Goal: Information Seeking & Learning: Get advice/opinions

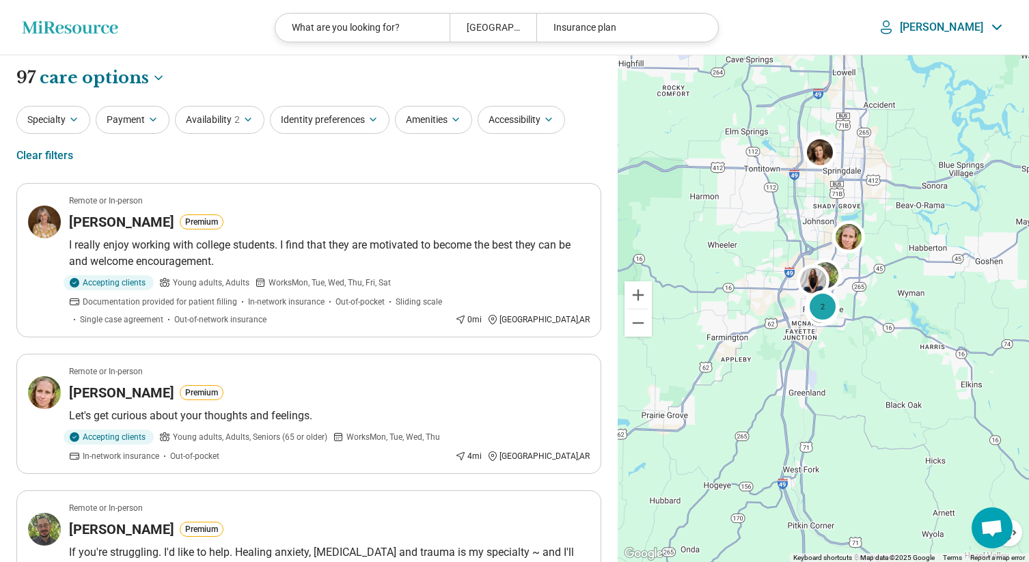
select select "***"
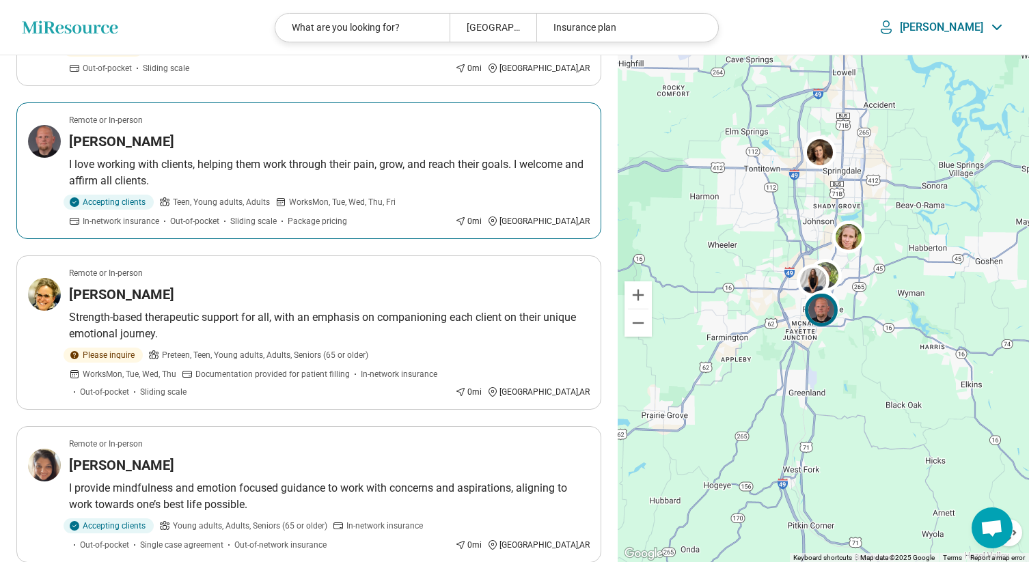
scroll to position [2746, 0]
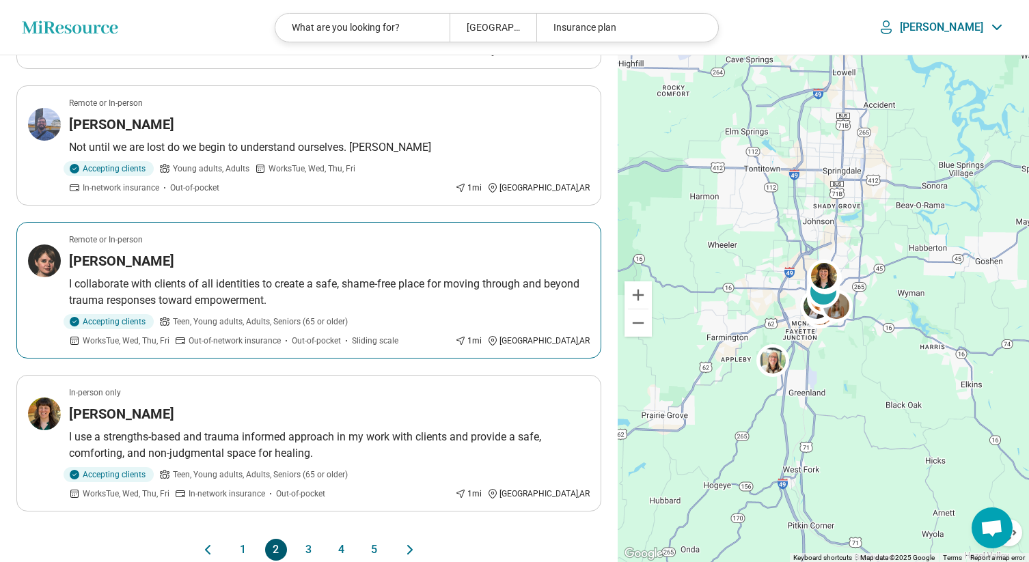
scroll to position [2805, 0]
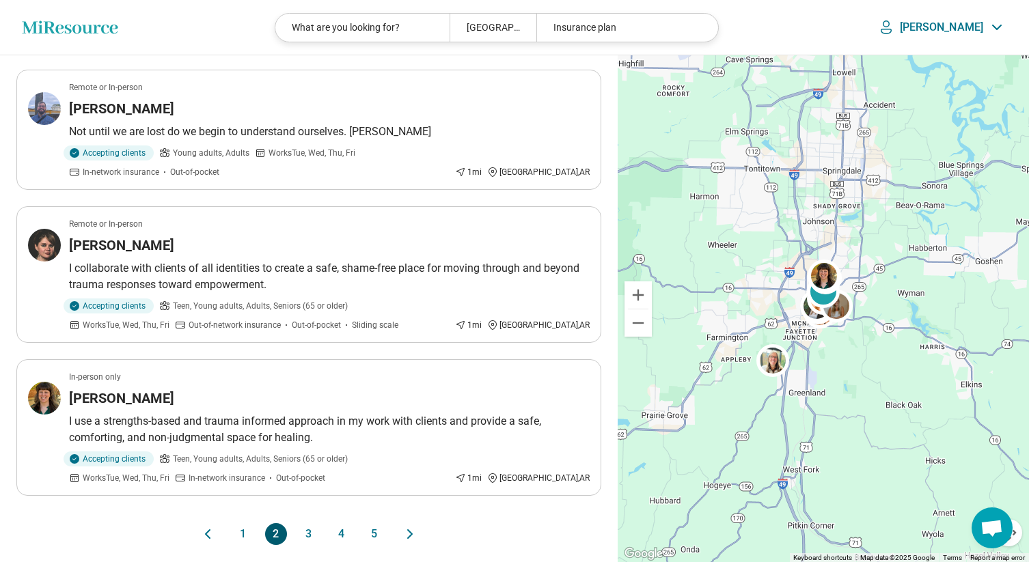
click at [311, 523] on button "3" at bounding box center [309, 534] width 22 height 22
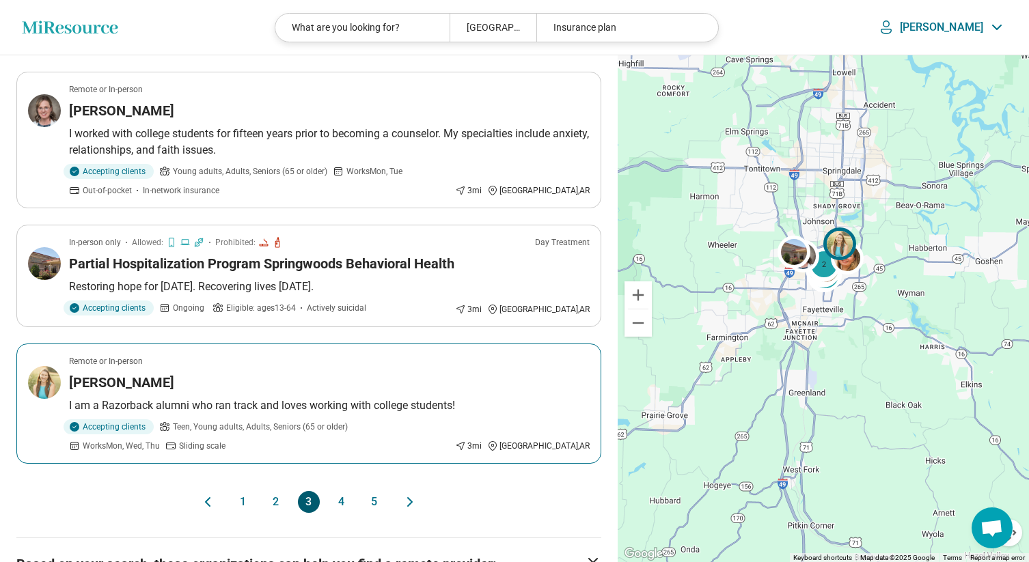
scroll to position [2710, 0]
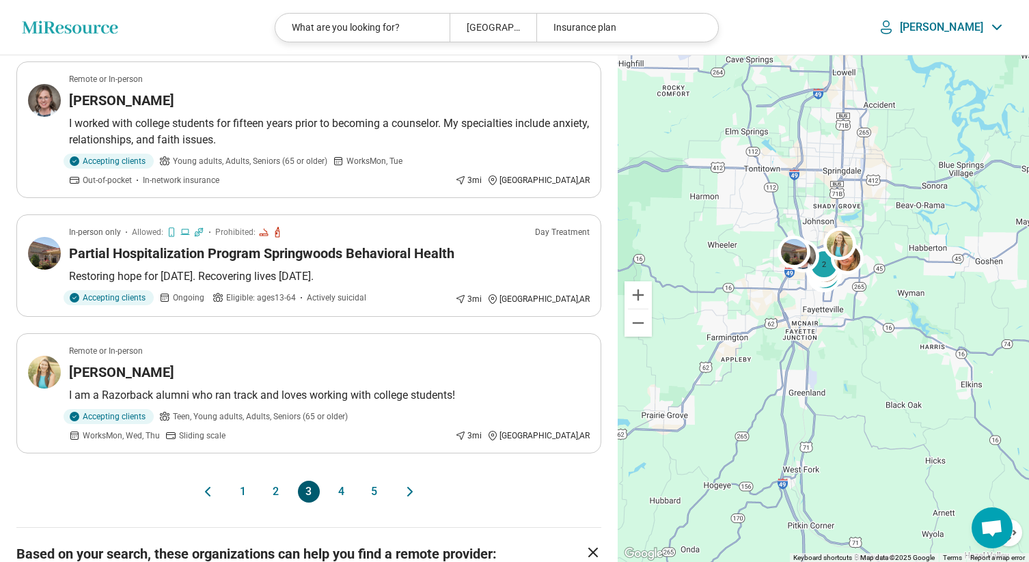
click at [339, 481] on button "4" at bounding box center [342, 492] width 22 height 22
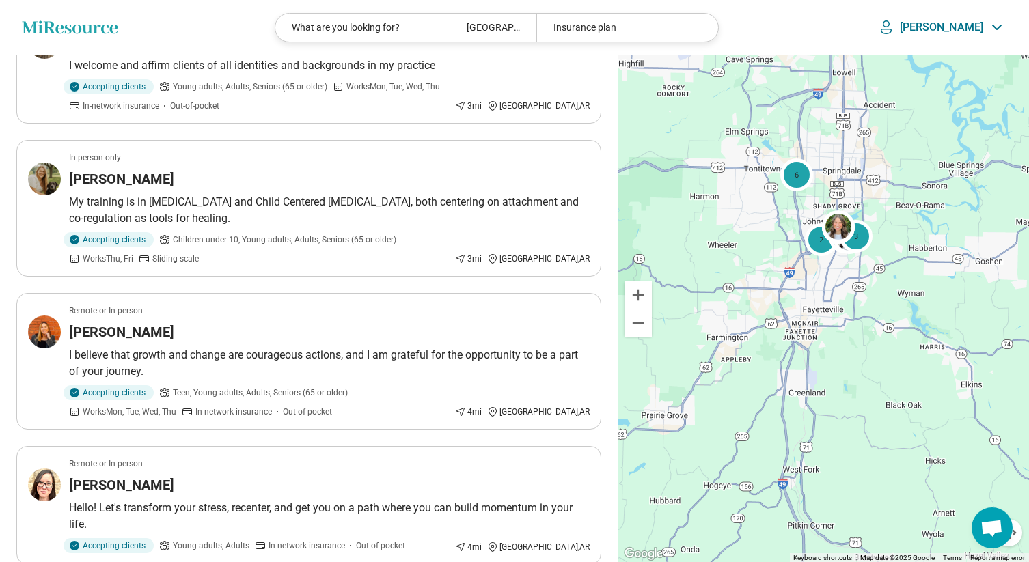
scroll to position [0, 0]
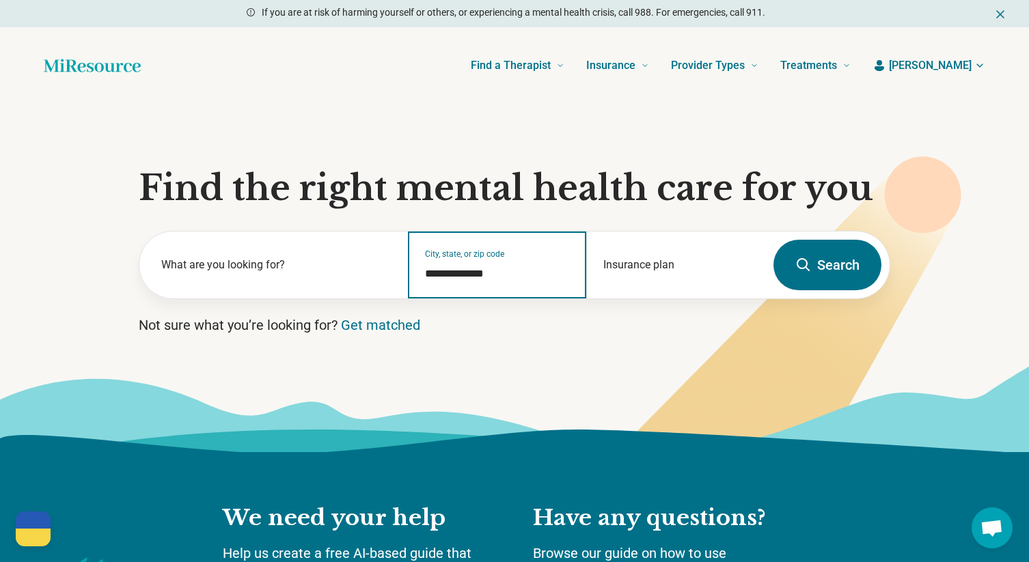
click at [515, 273] on input "**********" at bounding box center [498, 274] width 146 height 16
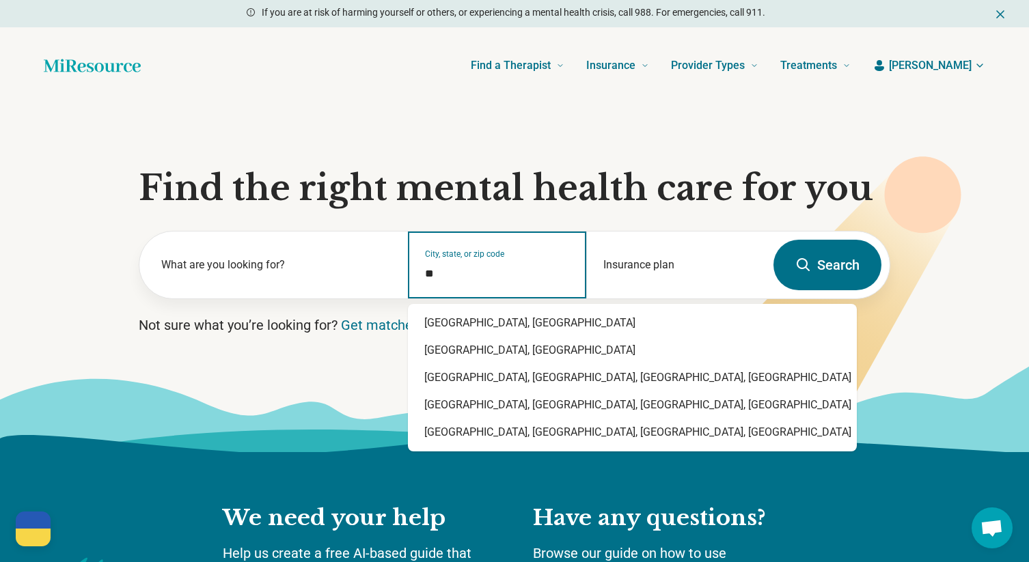
type input "*"
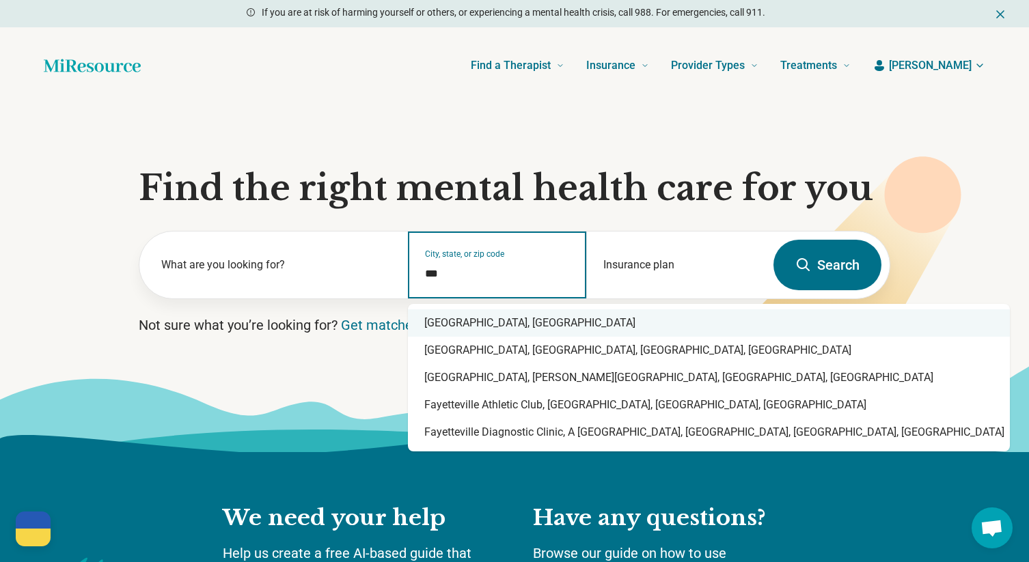
click at [513, 328] on div "Fayetteville, AR" at bounding box center [709, 323] width 602 height 27
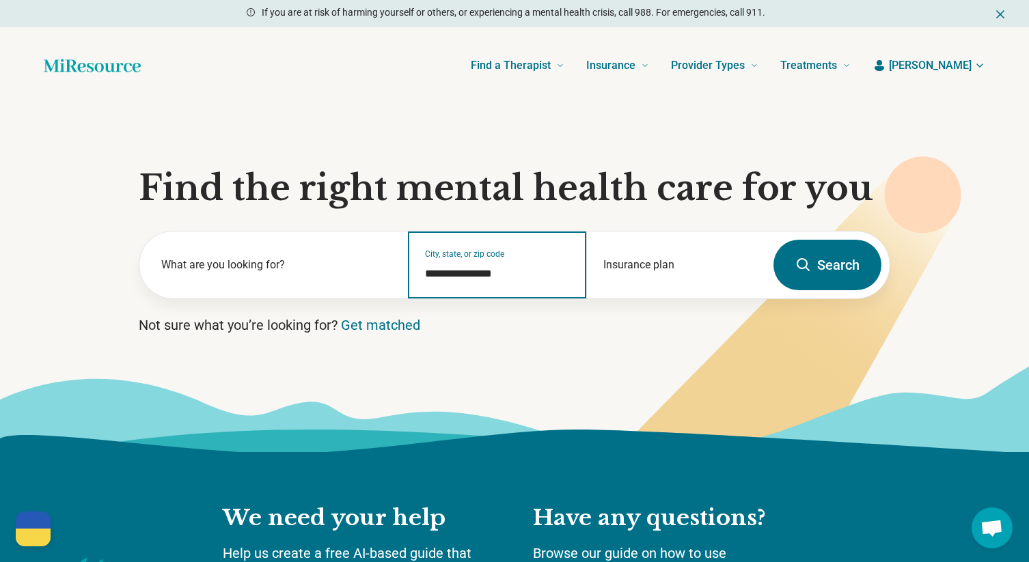
type input "**********"
click at [822, 264] on button "Search" at bounding box center [828, 265] width 108 height 51
select select "***"
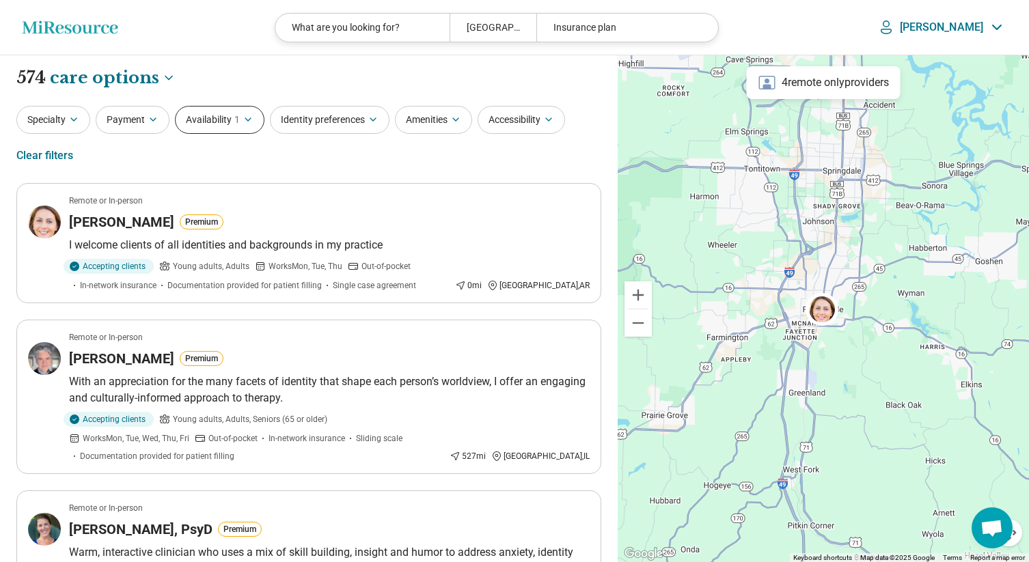
click at [252, 117] on icon "button" at bounding box center [248, 119] width 11 height 11
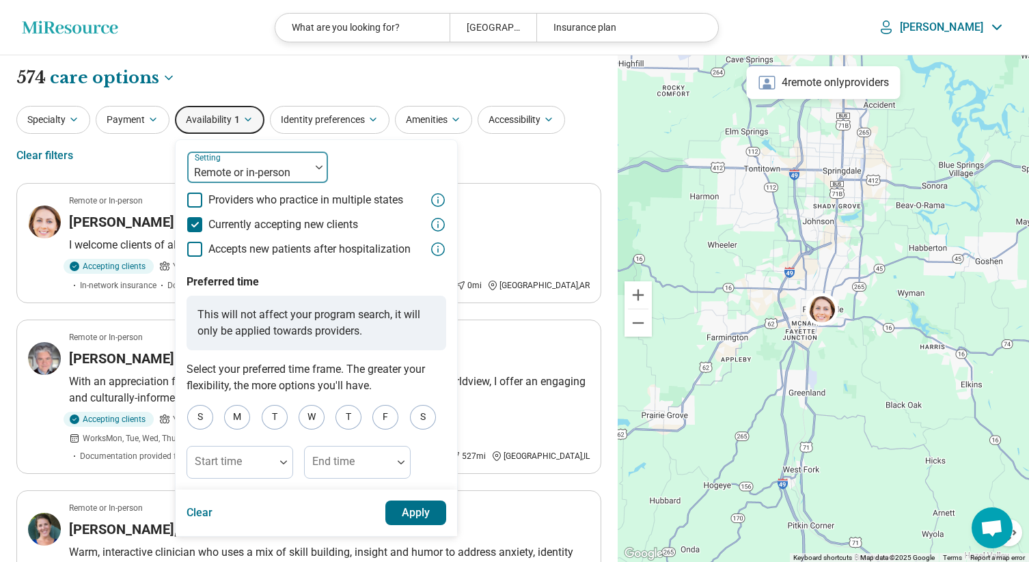
click at [232, 176] on div at bounding box center [249, 172] width 112 height 19
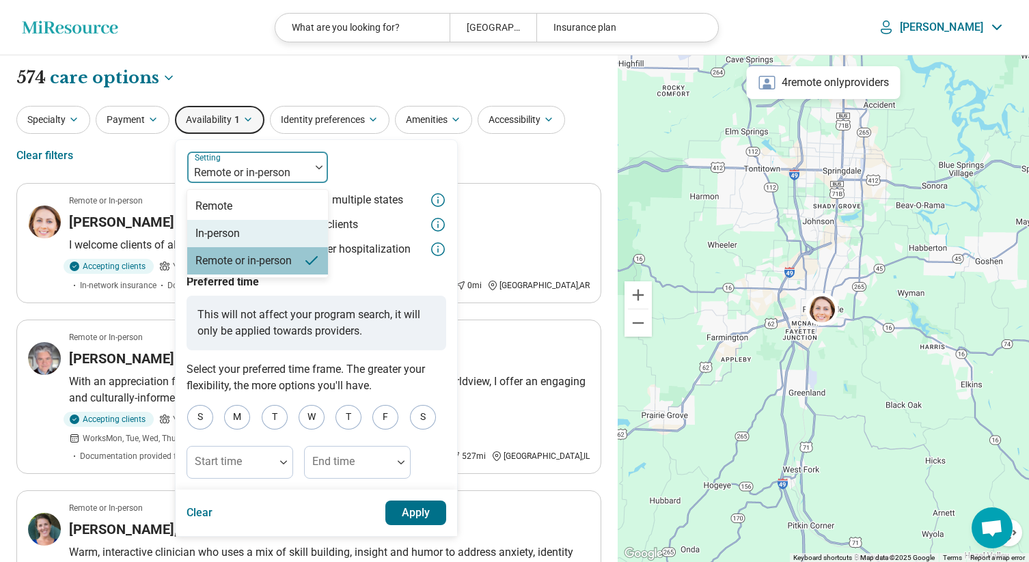
click at [214, 236] on div "In-person" at bounding box center [217, 234] width 44 height 16
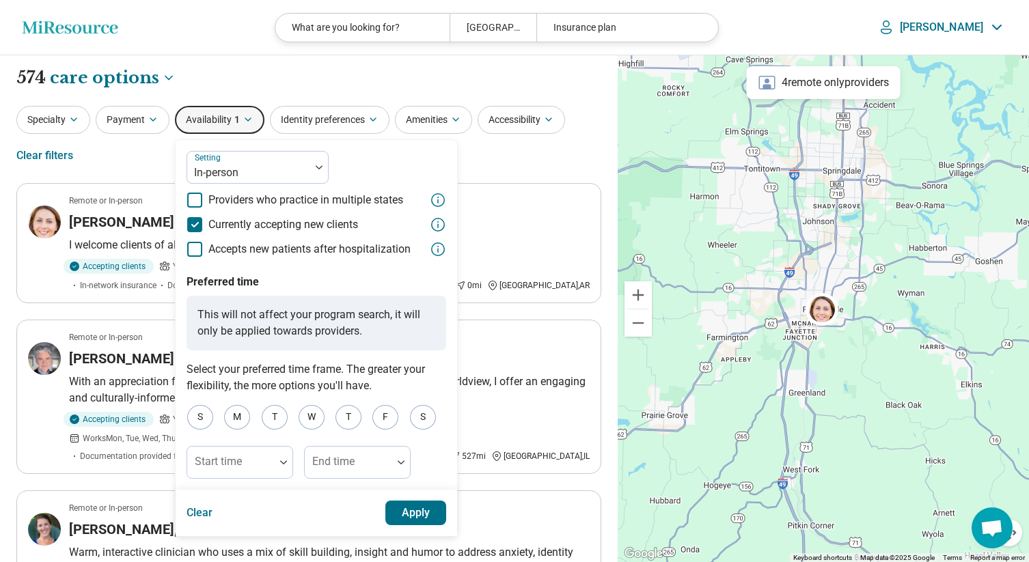
click at [412, 506] on button "Apply" at bounding box center [416, 513] width 62 height 25
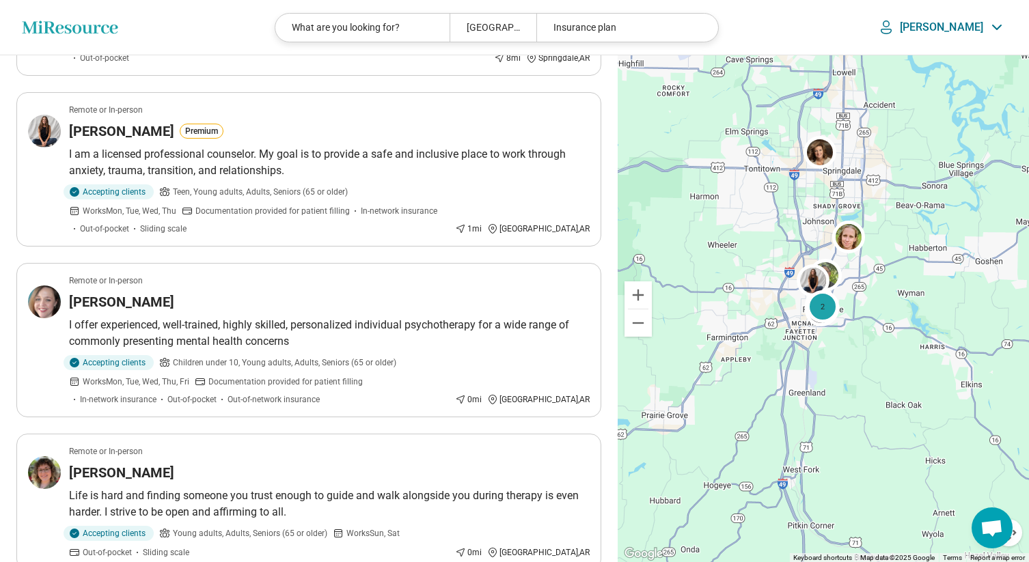
scroll to position [720, 0]
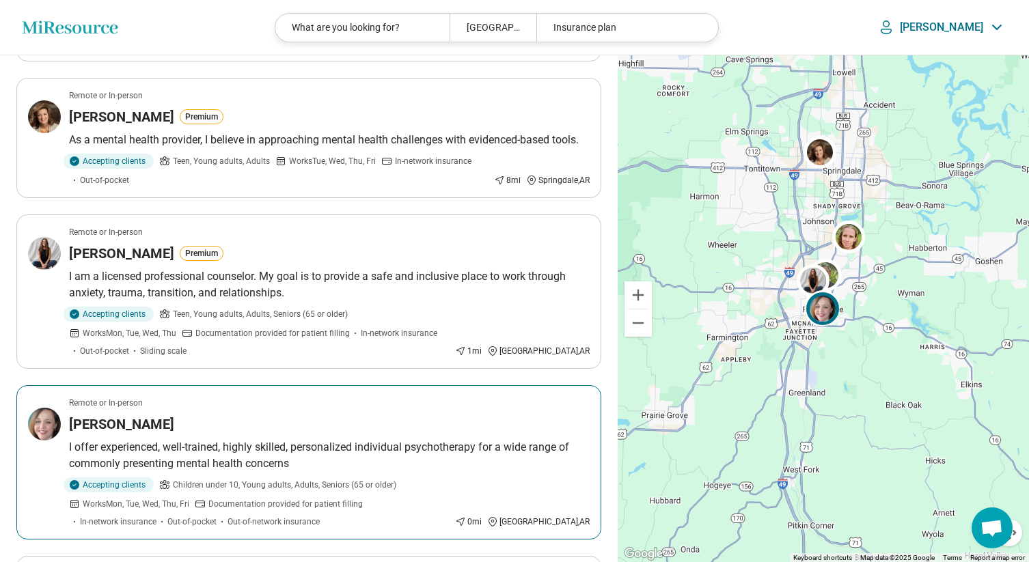
click at [161, 415] on h3 "Elizabeth Chaisson" at bounding box center [121, 424] width 105 height 19
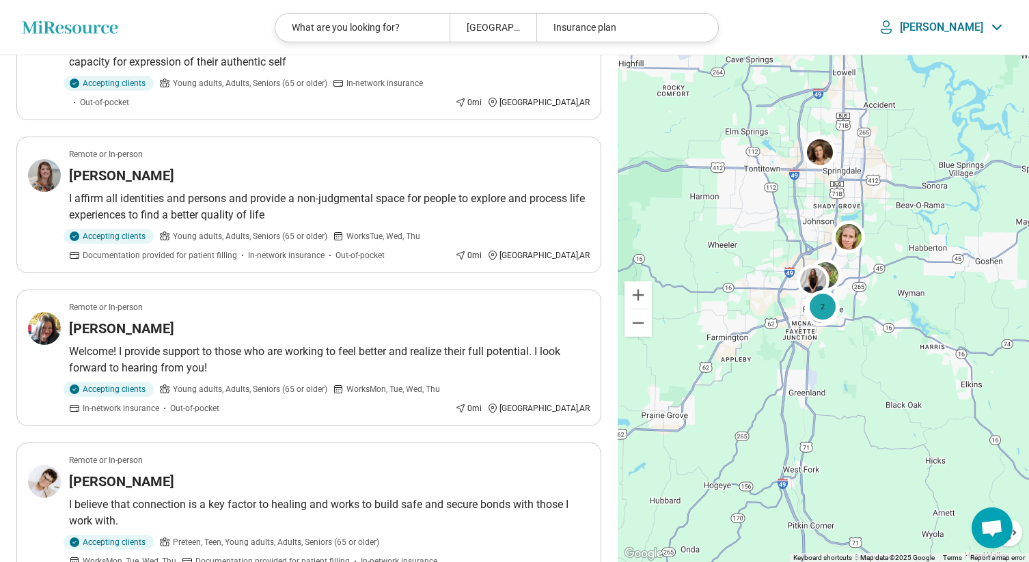
scroll to position [1448, 0]
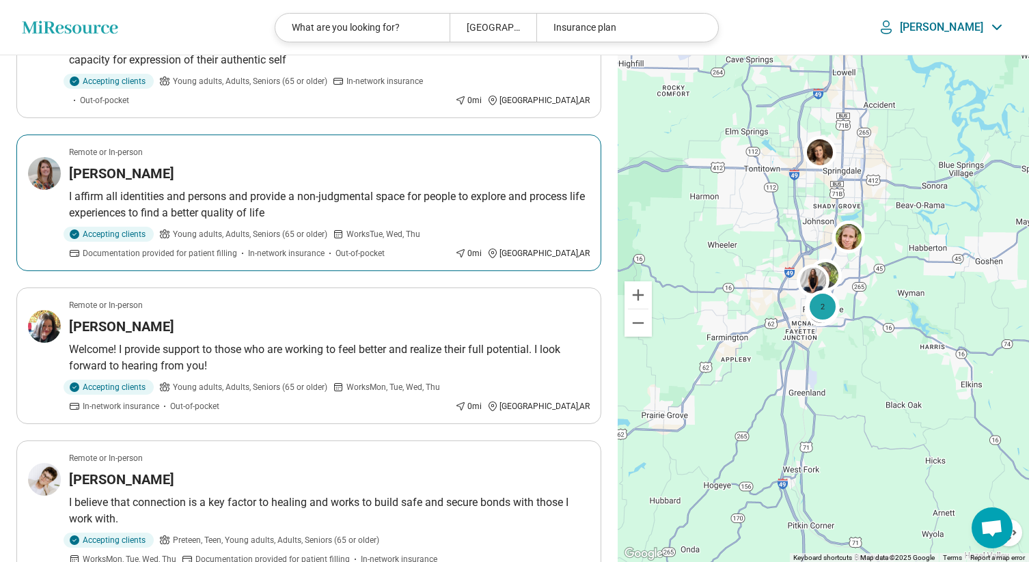
click at [156, 164] on h3 "MINDY WILKERSON" at bounding box center [121, 173] width 105 height 19
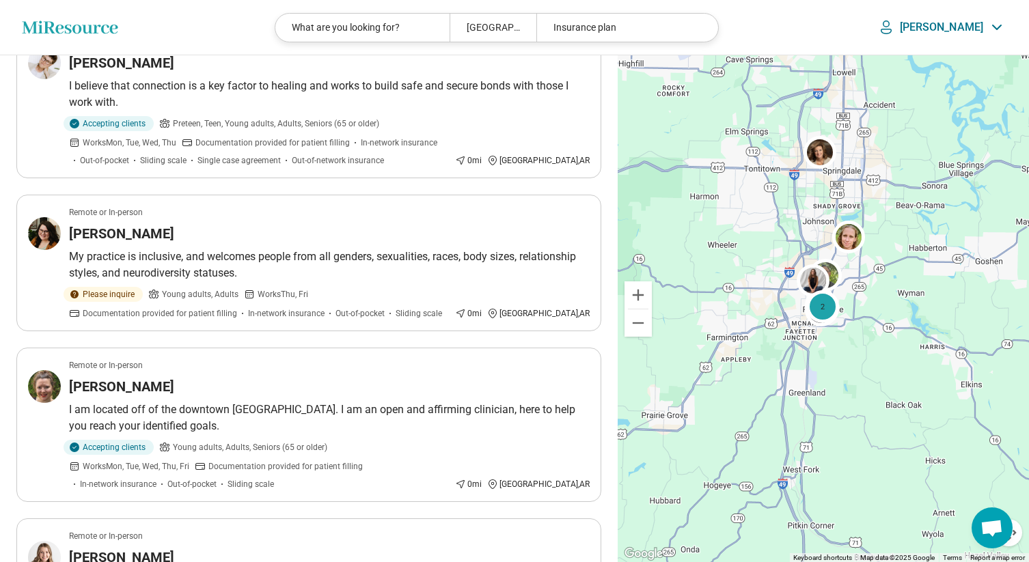
scroll to position [1872, 0]
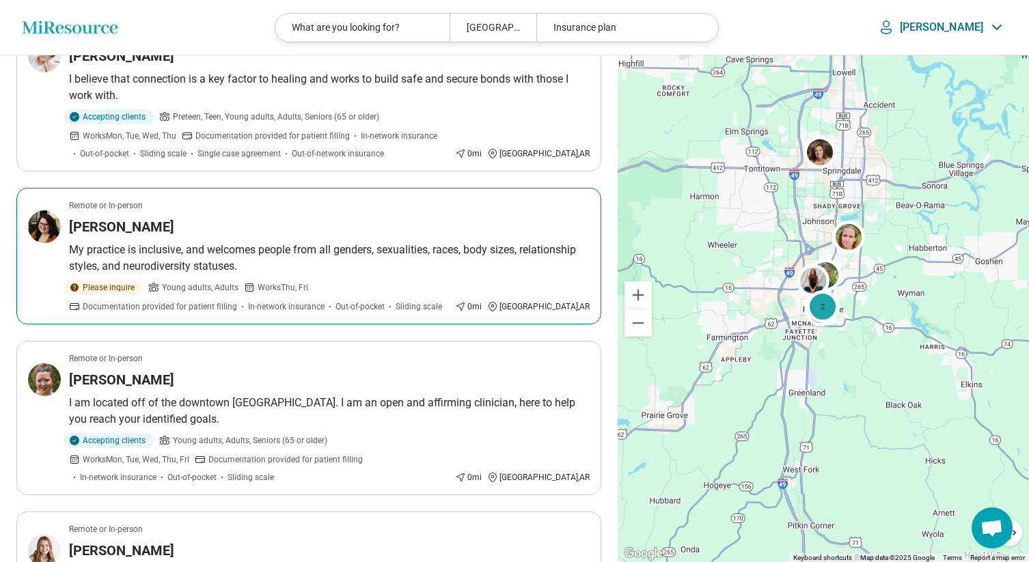
click at [275, 242] on p "My practice is inclusive, and welcomes people from all genders, sexualities, ra…" at bounding box center [329, 258] width 521 height 33
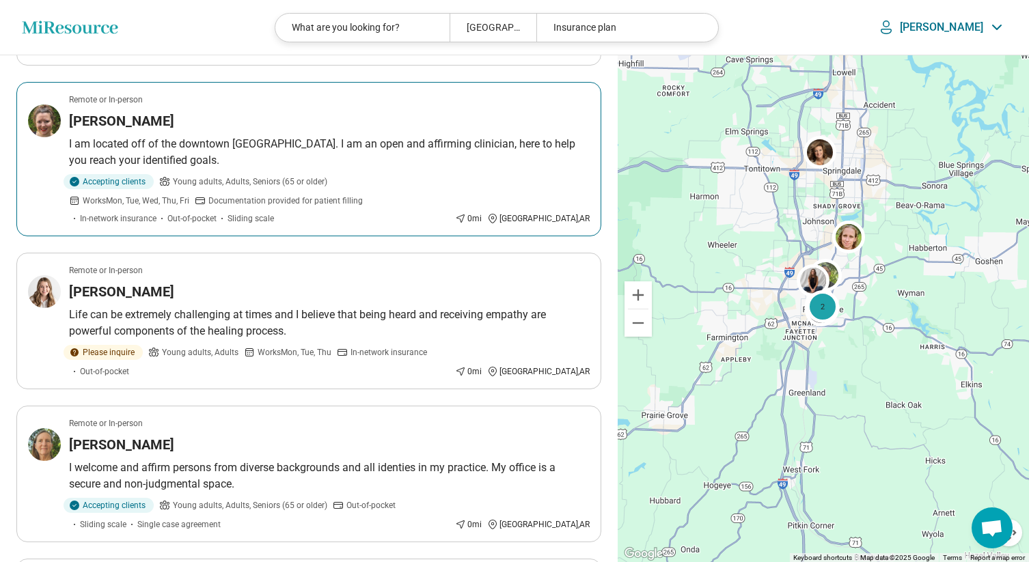
scroll to position [2146, 0]
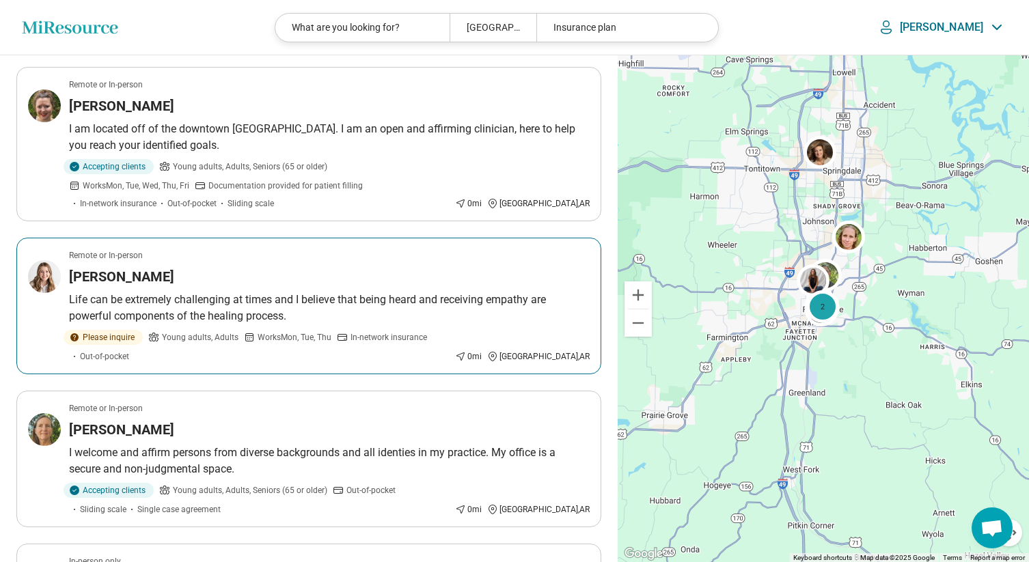
click at [285, 292] on p "Life can be extremely challenging at times and I believe that being heard and r…" at bounding box center [329, 308] width 521 height 33
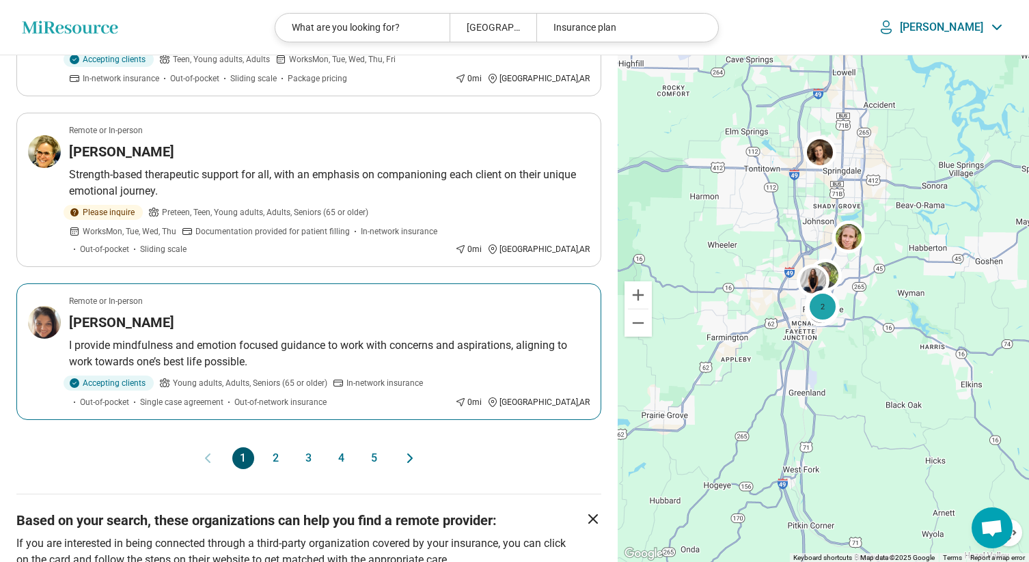
scroll to position [2887, 0]
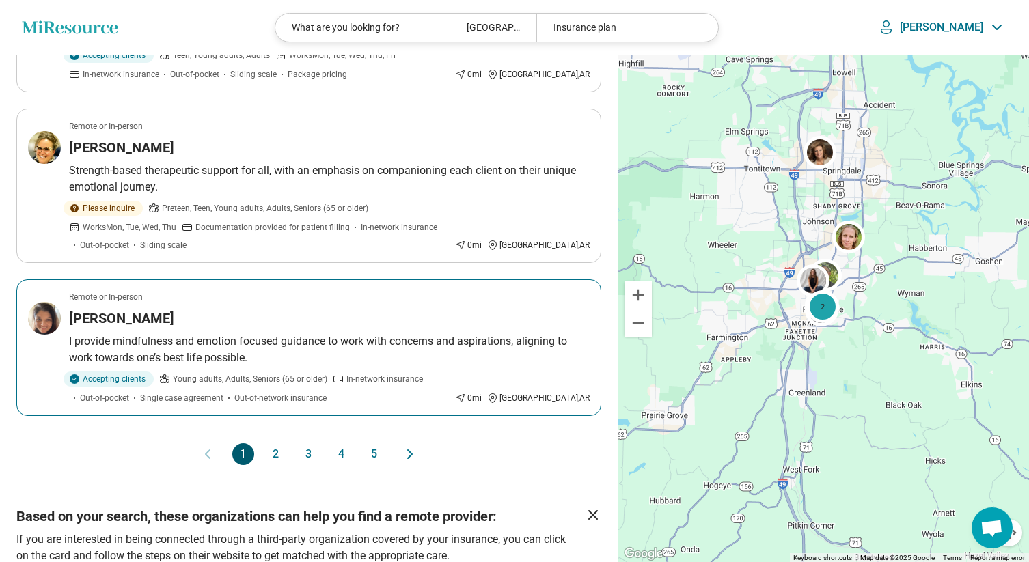
click at [173, 309] on div "Aneeqa Ishtiaq" at bounding box center [329, 318] width 521 height 19
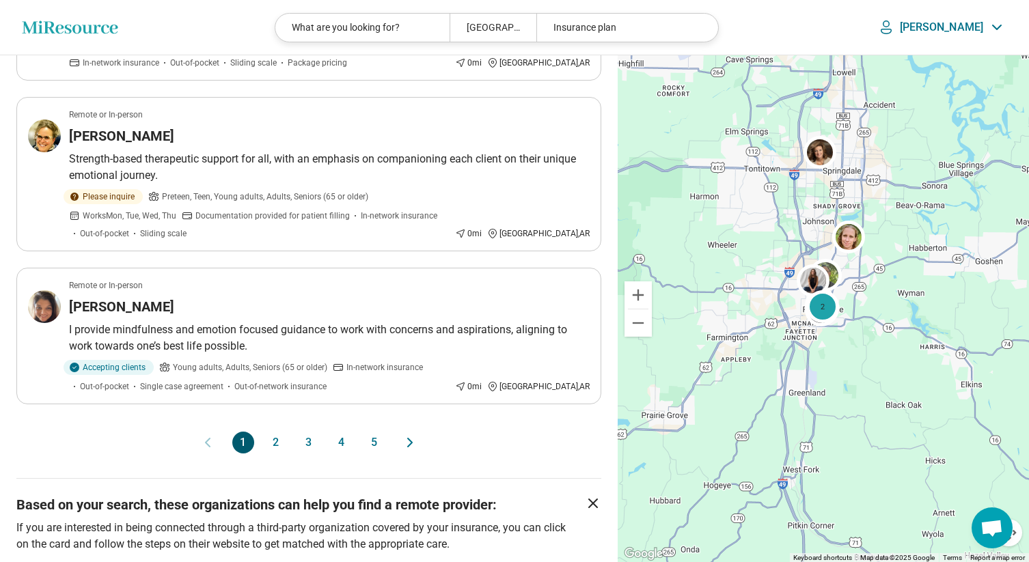
scroll to position [2901, 0]
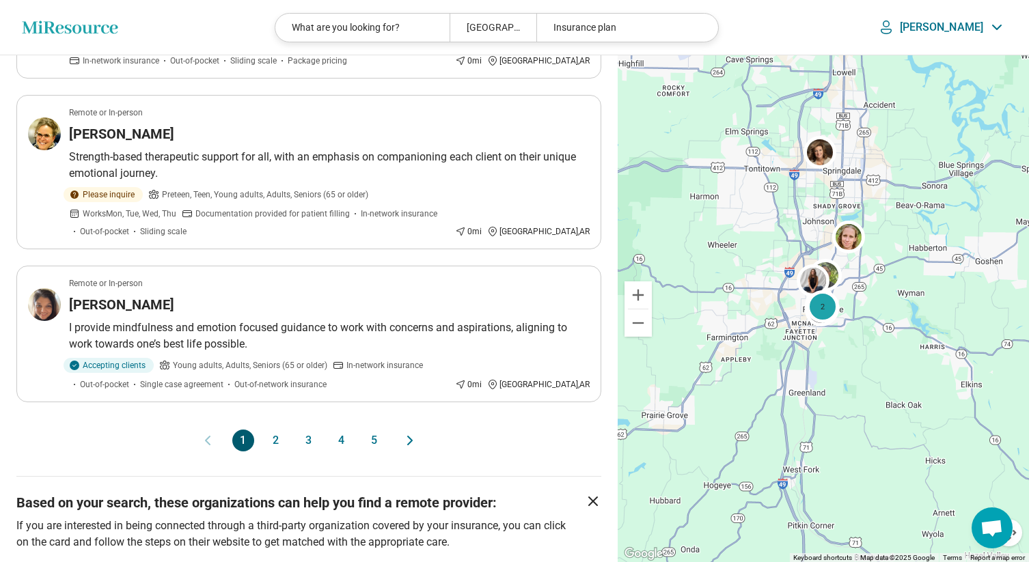
click at [275, 430] on button "2" at bounding box center [276, 441] width 22 height 22
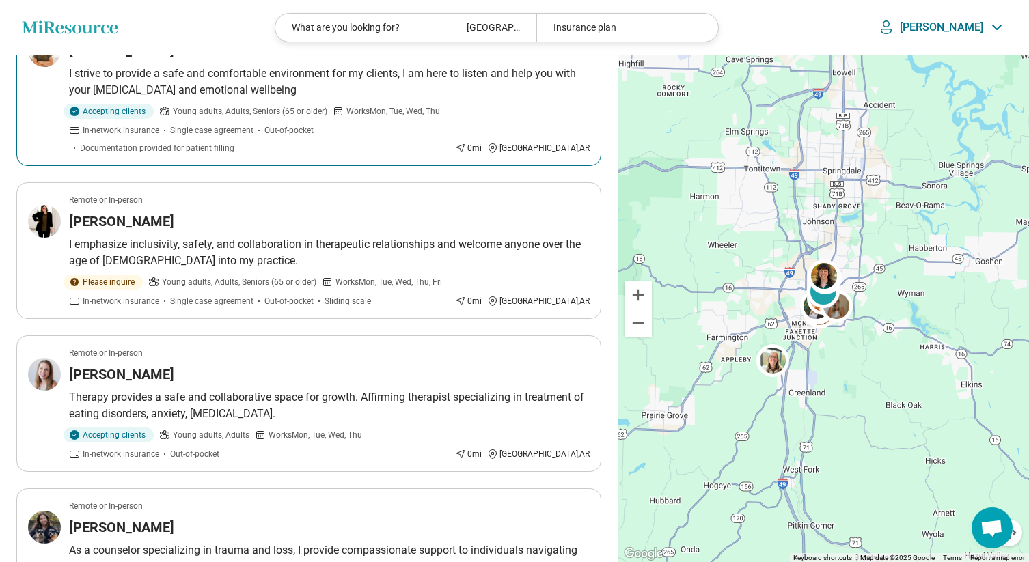
scroll to position [822, 0]
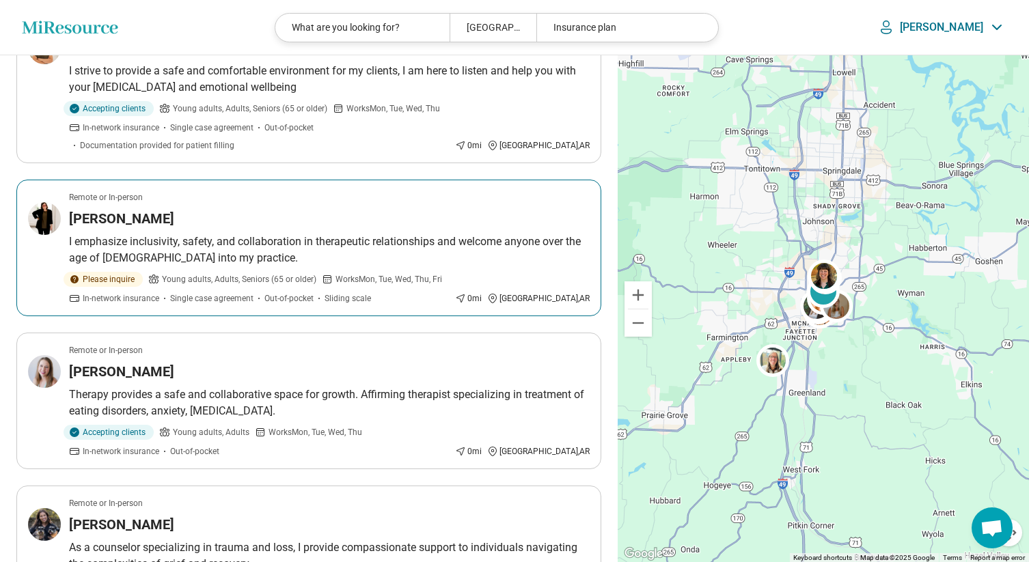
click at [210, 234] on p "I emphasize inclusivity, safety, and collaboration in therapeutic relationships…" at bounding box center [329, 250] width 521 height 33
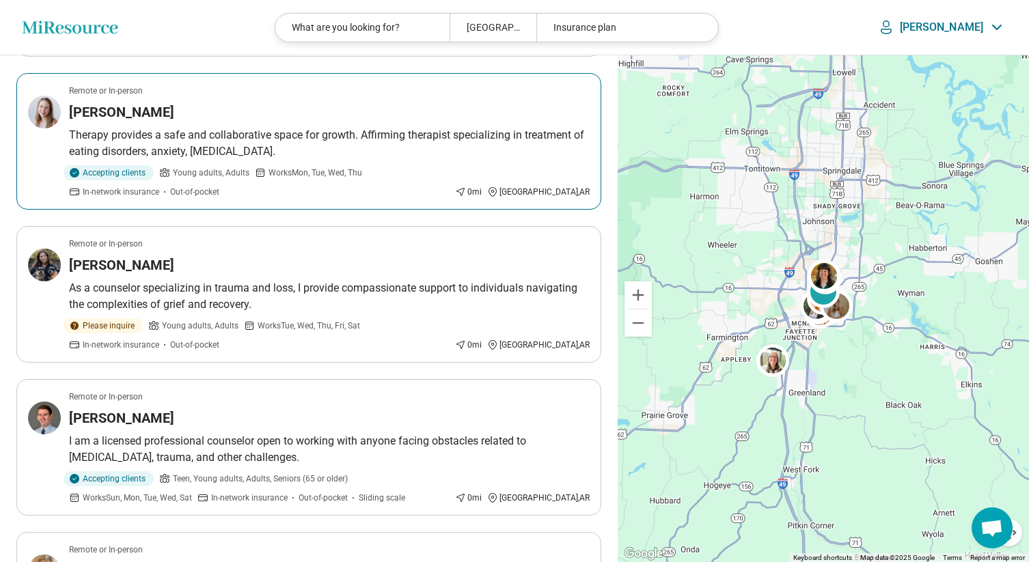
scroll to position [1113, 0]
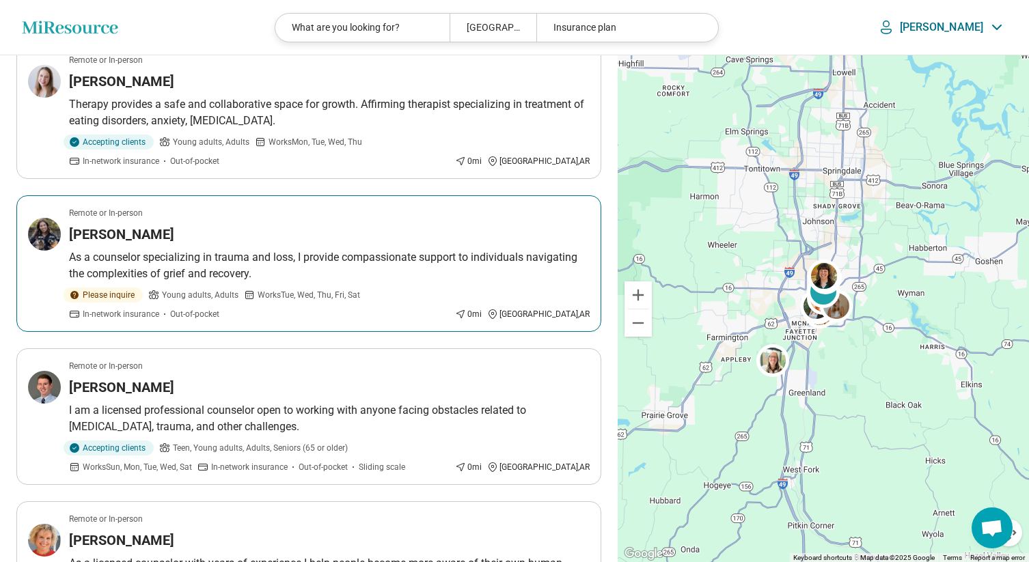
click at [191, 249] on p "As a counselor specializing in trauma and loss, I provide compassionate support…" at bounding box center [329, 265] width 521 height 33
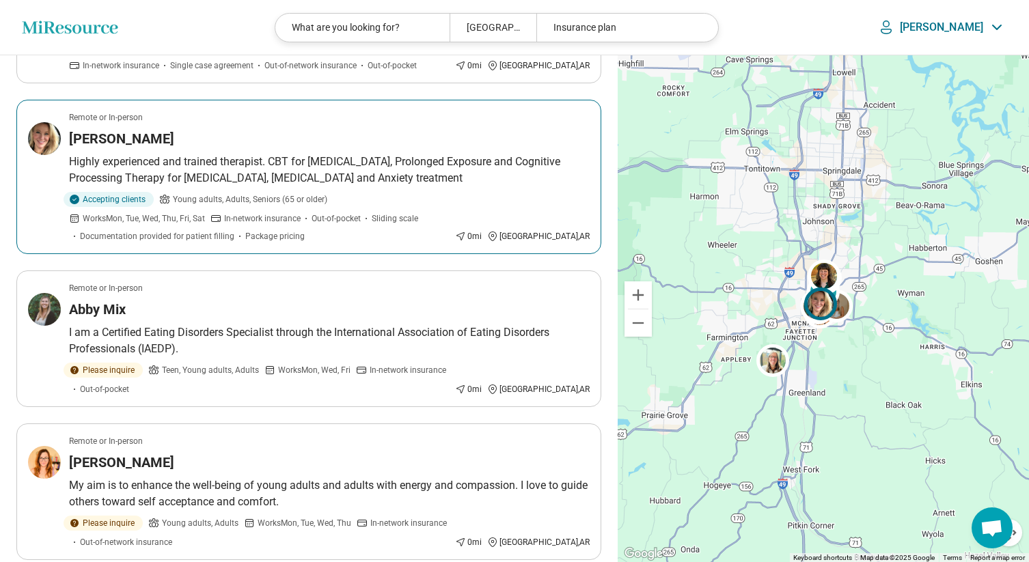
scroll to position [1686, 0]
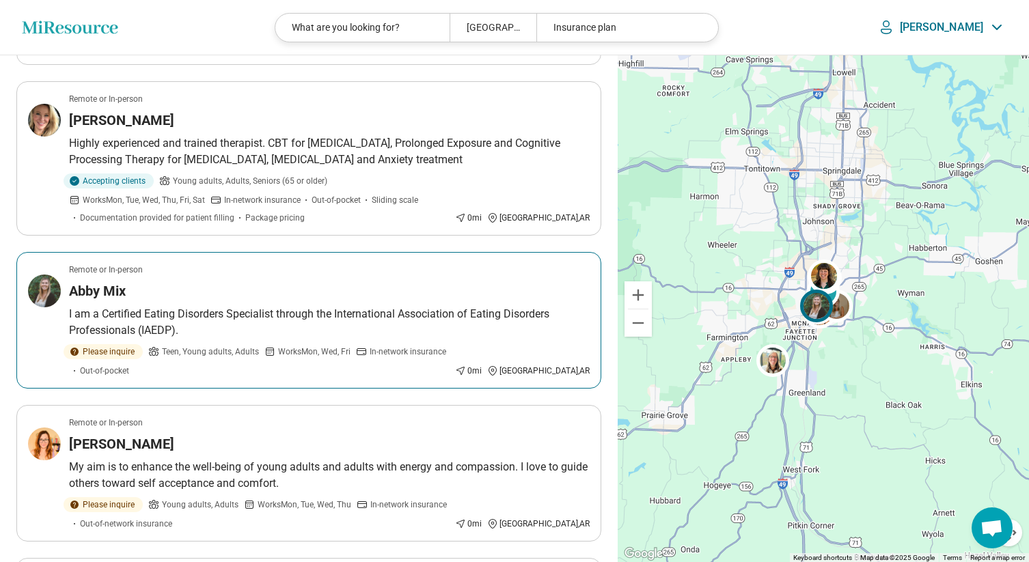
click at [280, 306] on p "I am a Certified Eating Disorders Specialist through the International Associat…" at bounding box center [329, 322] width 521 height 33
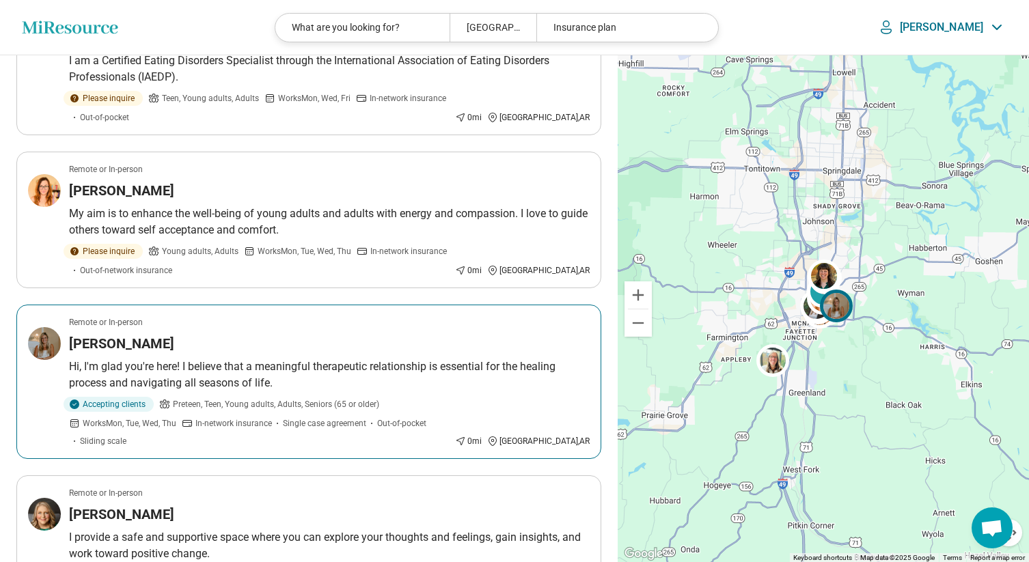
scroll to position [1956, 0]
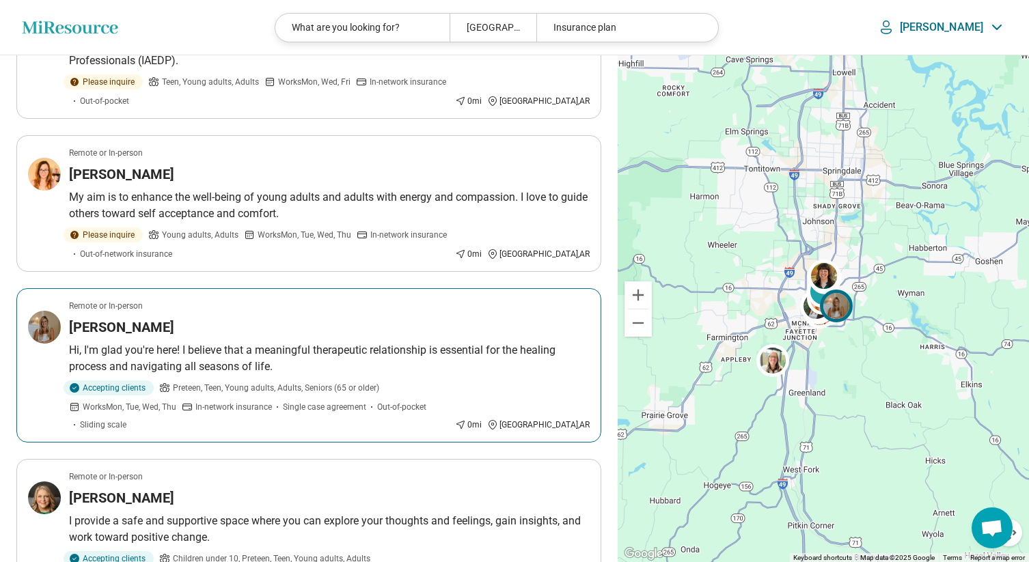
click at [337, 342] on p "Hi, I'm glad you're here! I believe that a meaningful therapeutic relationship …" at bounding box center [329, 358] width 521 height 33
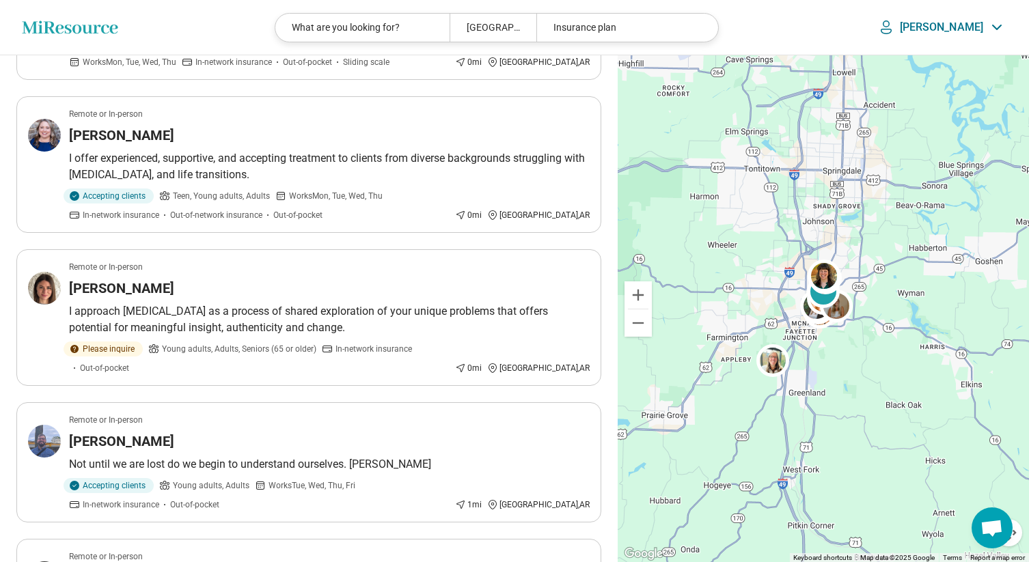
scroll to position [2474, 0]
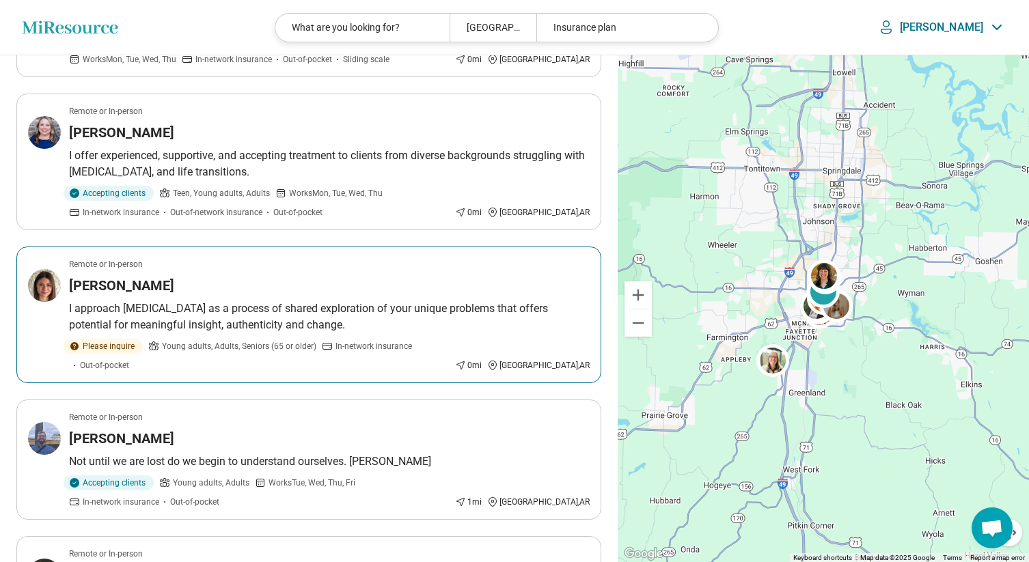
click at [384, 301] on p "I approach psychotherapy as a process of shared exploration of your unique prob…" at bounding box center [329, 317] width 521 height 33
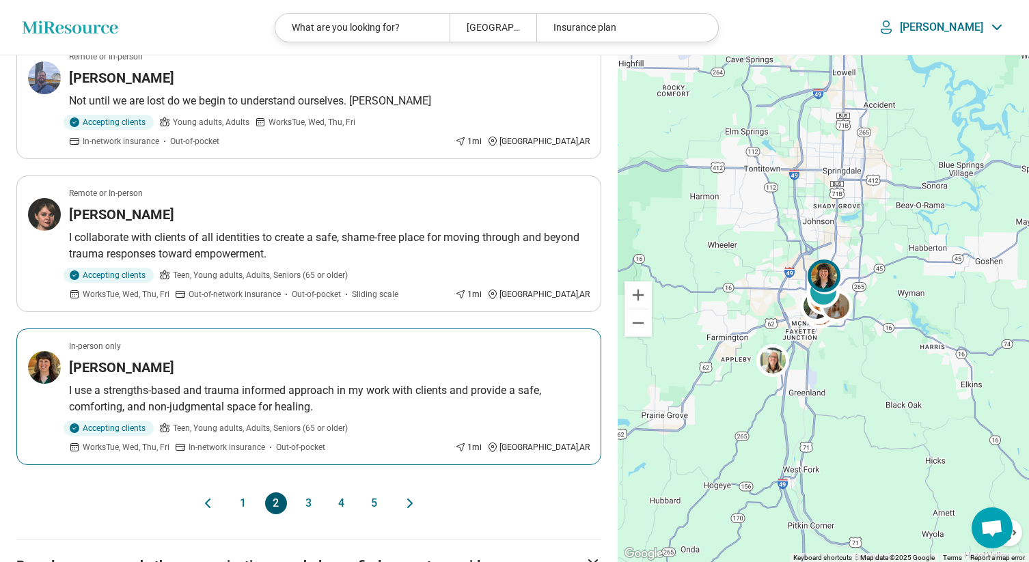
scroll to position [2868, 0]
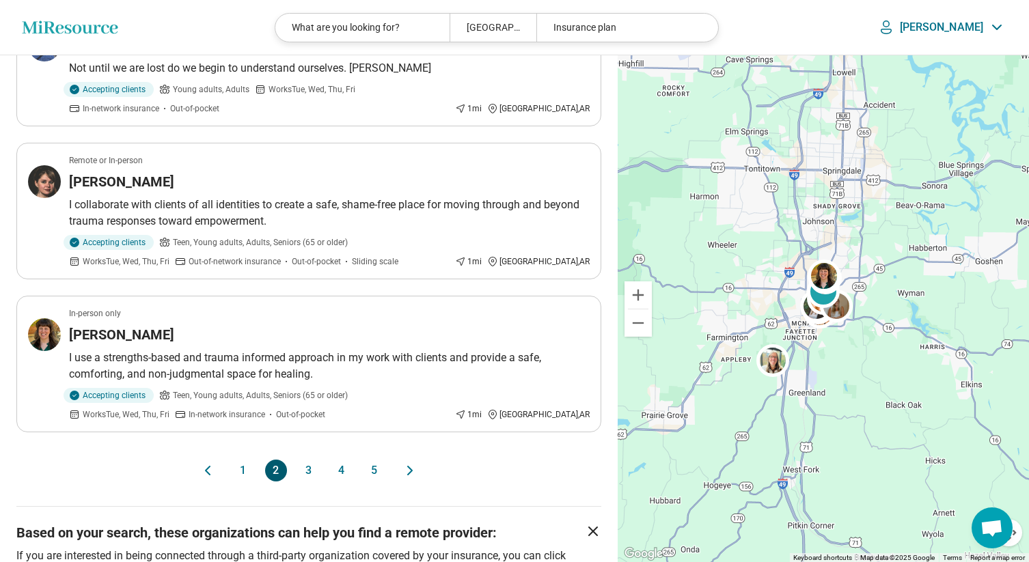
click at [305, 460] on button "3" at bounding box center [309, 471] width 22 height 22
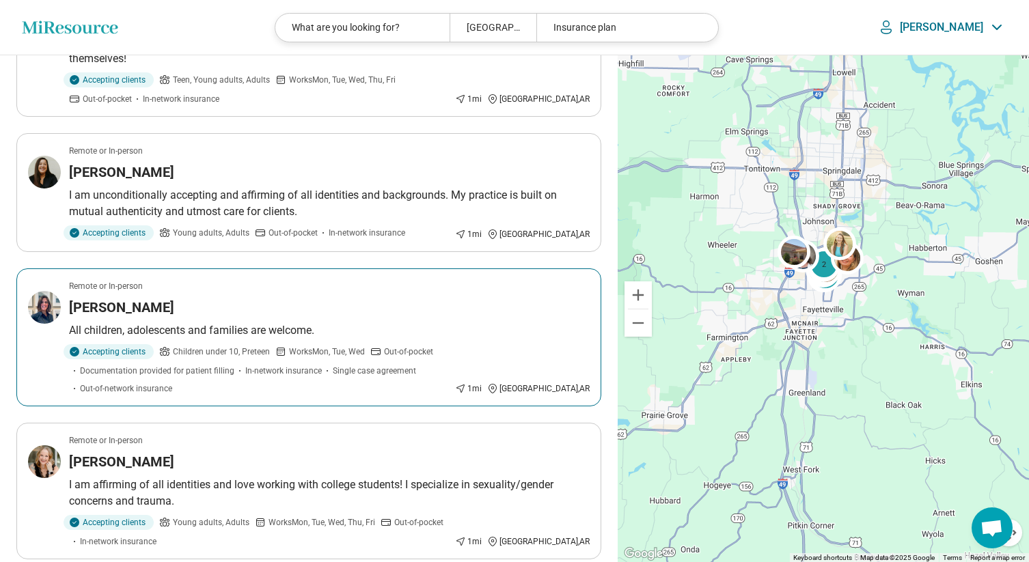
scroll to position [525, 0]
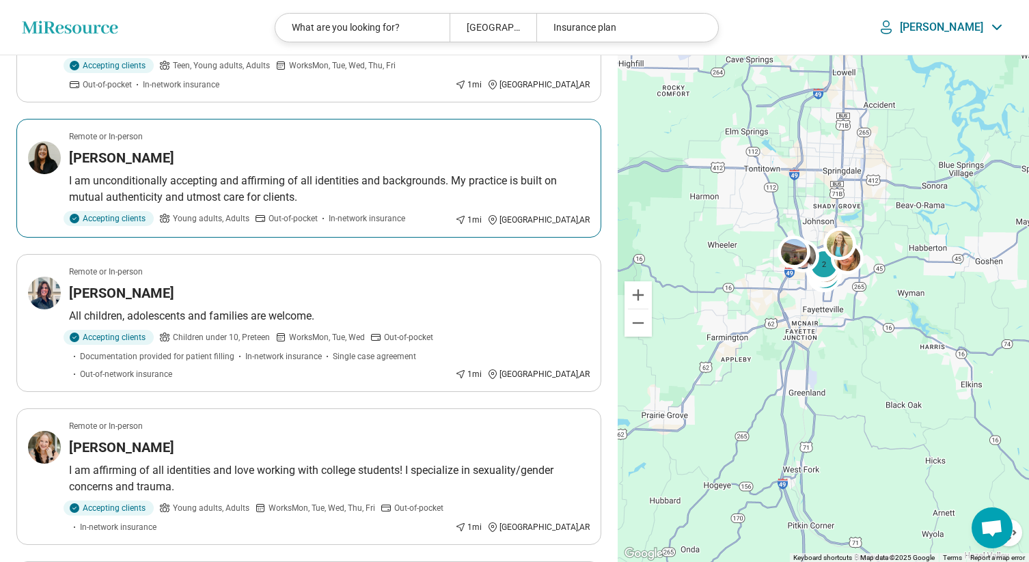
click at [274, 204] on p "I am unconditionally accepting and affirming of all identities and backgrounds.…" at bounding box center [329, 189] width 521 height 33
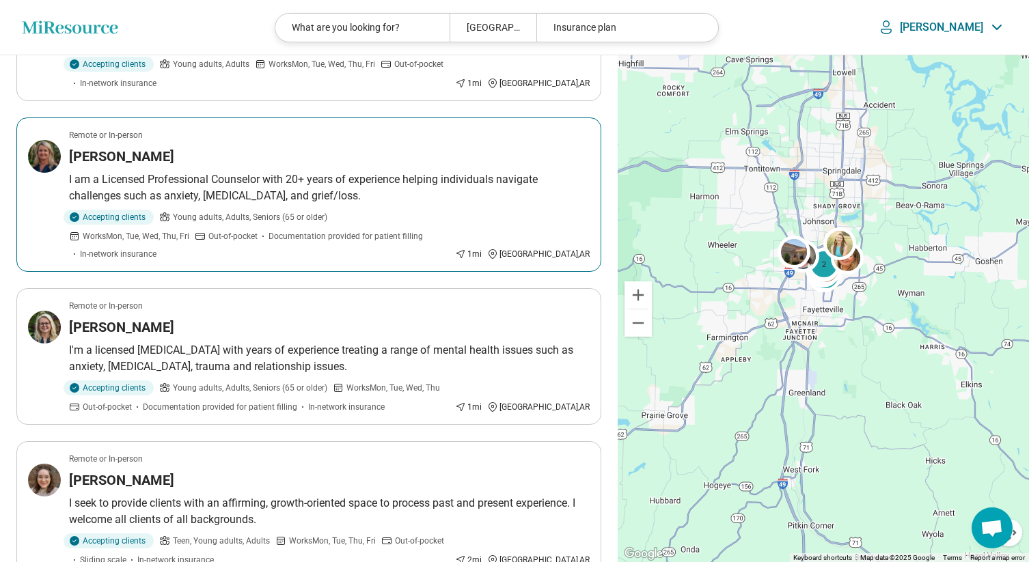
scroll to position [953, 0]
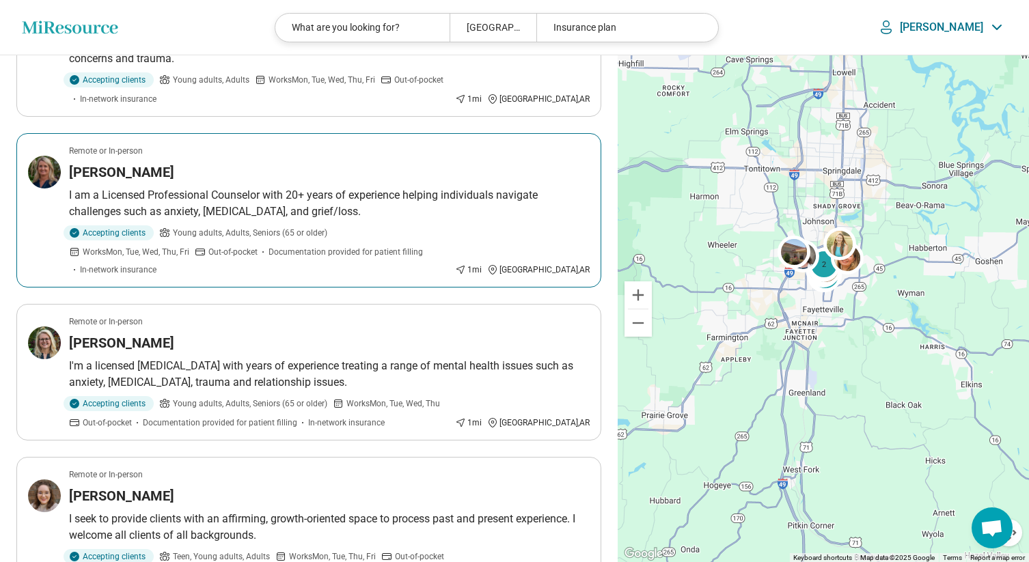
click at [400, 206] on p "I am a Licensed Professional Counselor with 20+ years of experience helping ind…" at bounding box center [329, 203] width 521 height 33
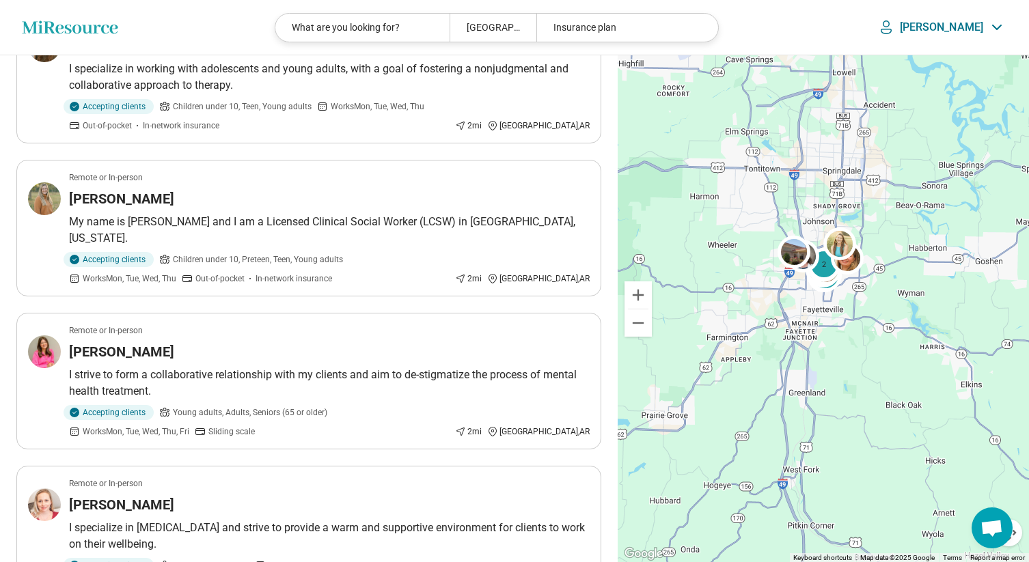
scroll to position [1590, 0]
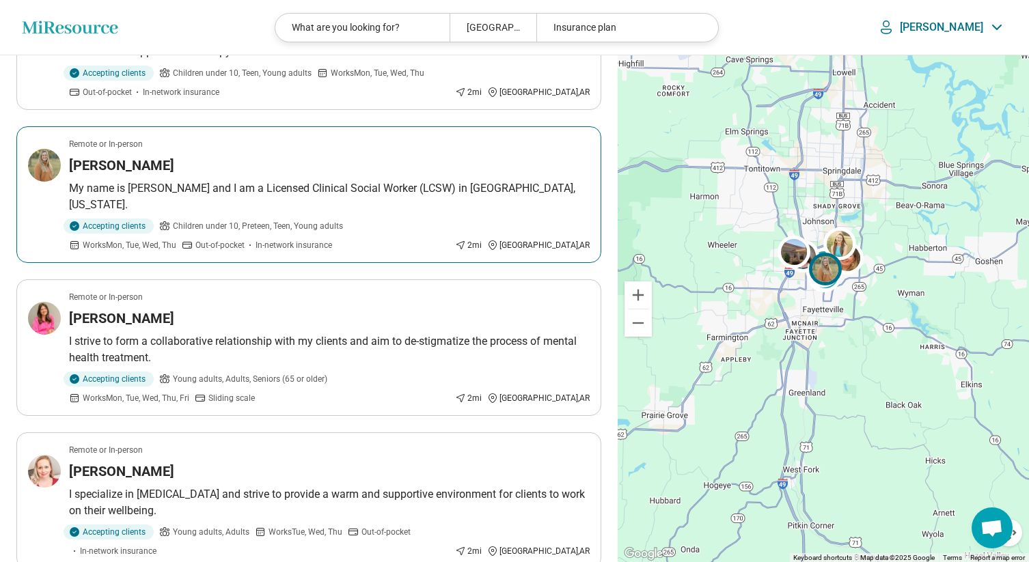
click at [280, 180] on p "My name is [PERSON_NAME] and I am a Licensed Clinical Social Worker (LCSW) in […" at bounding box center [329, 196] width 521 height 33
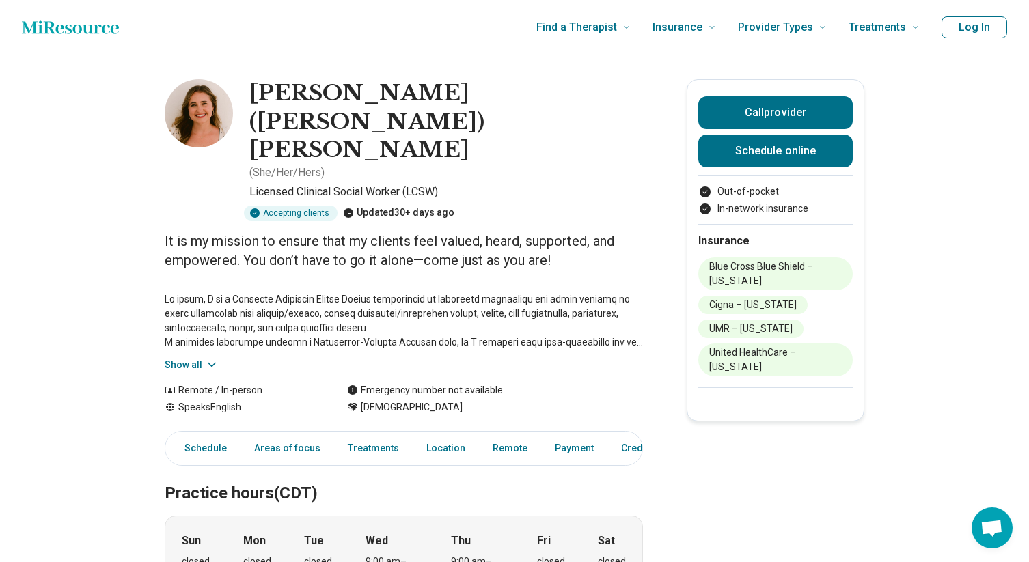
click at [205, 358] on icon at bounding box center [212, 365] width 14 height 14
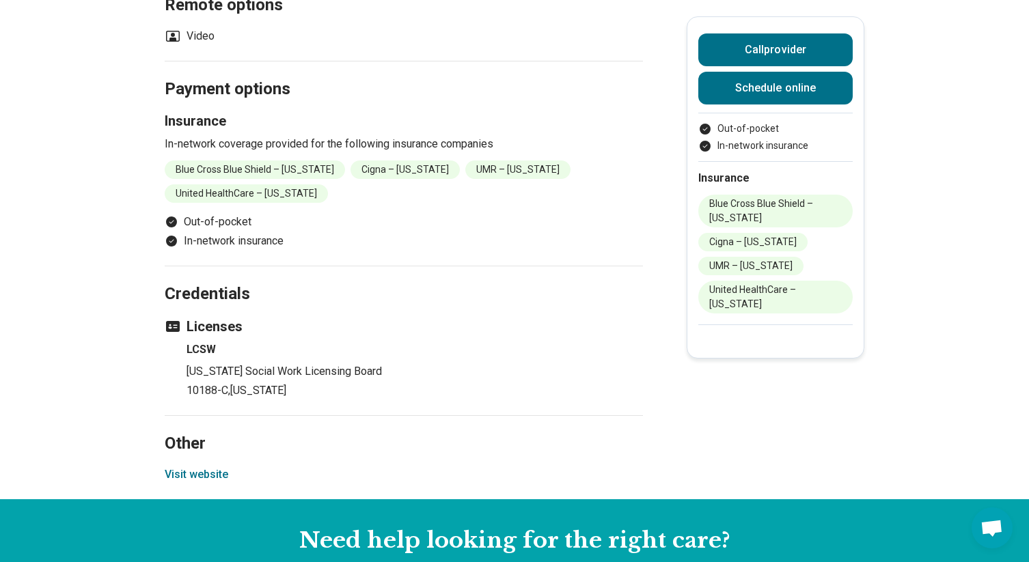
scroll to position [1334, 0]
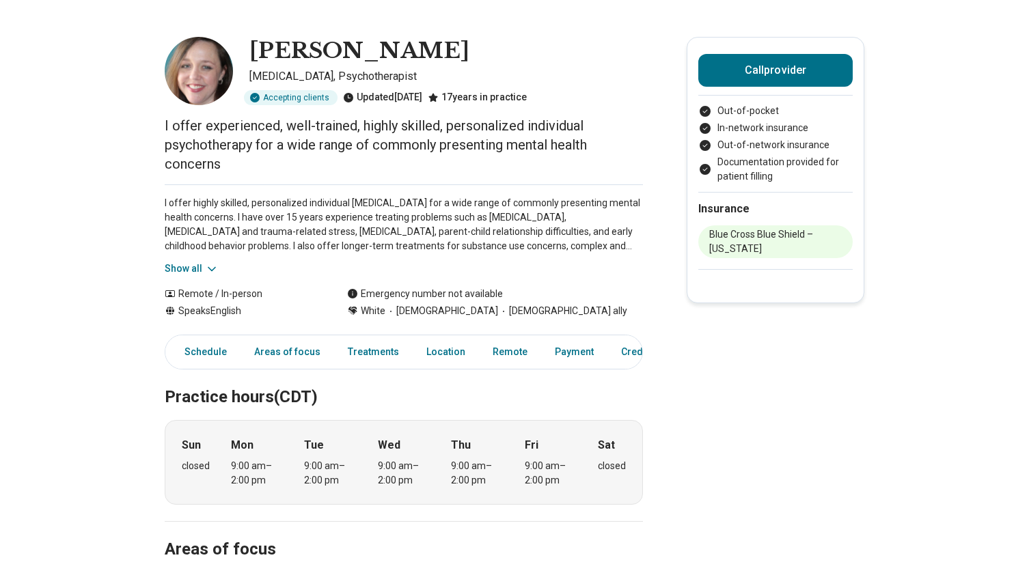
scroll to position [47, 0]
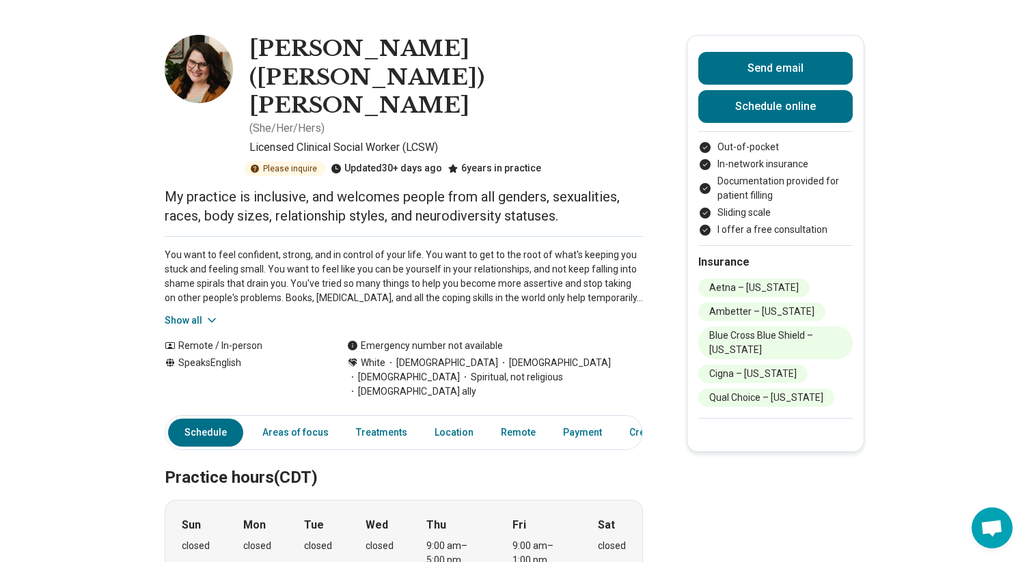
scroll to position [46, 0]
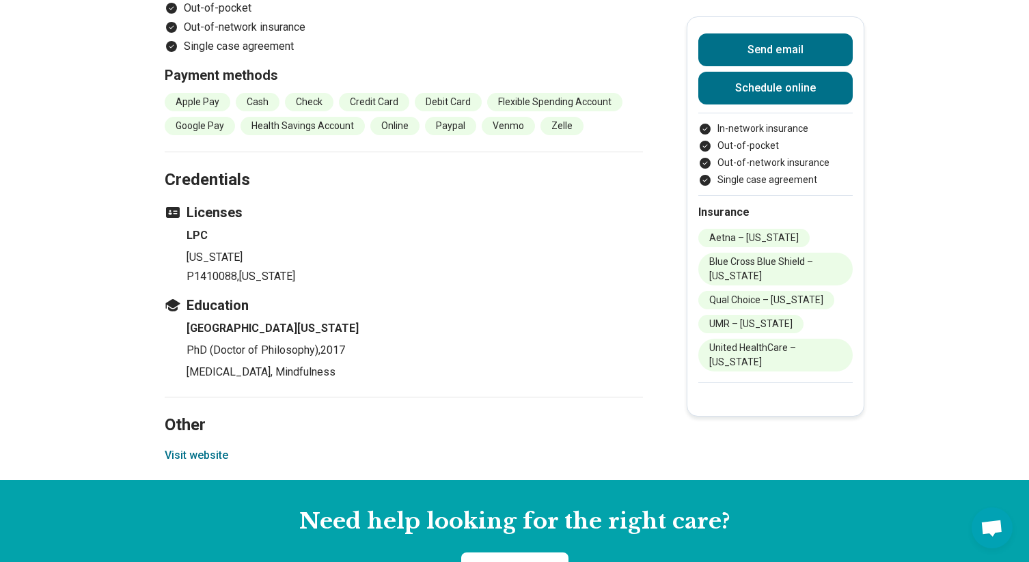
scroll to position [1406, 0]
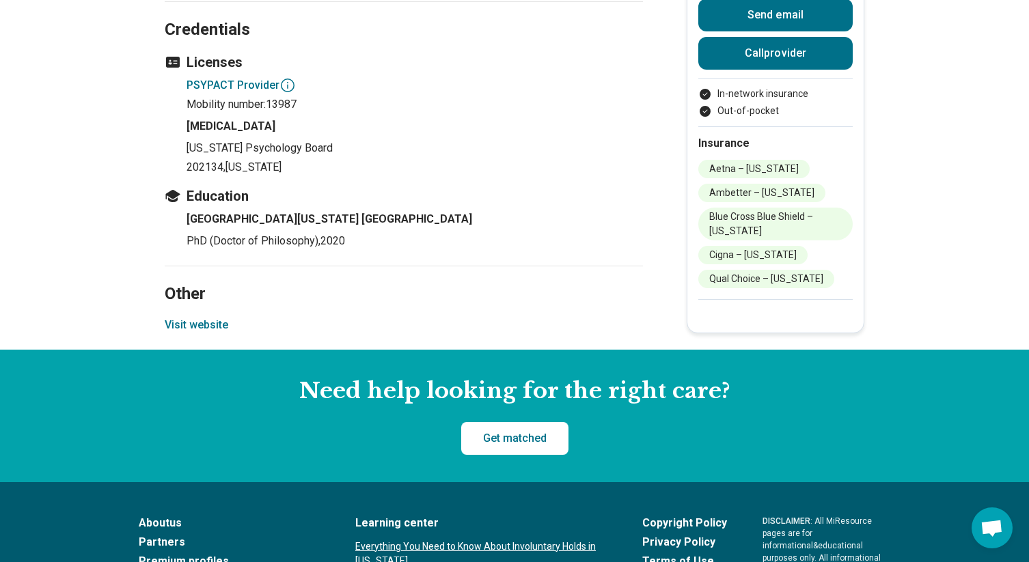
scroll to position [1242, 0]
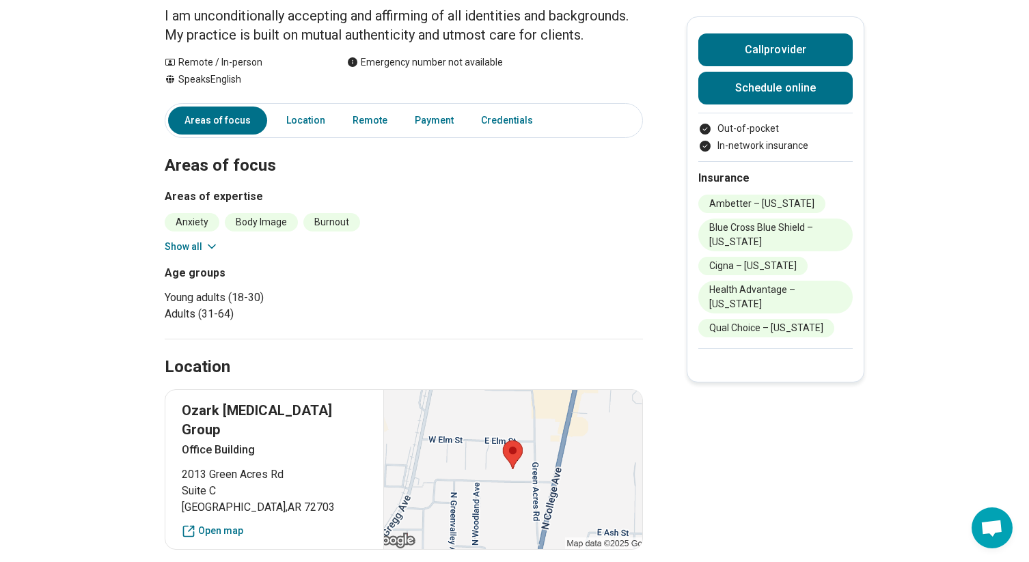
scroll to position [22, 0]
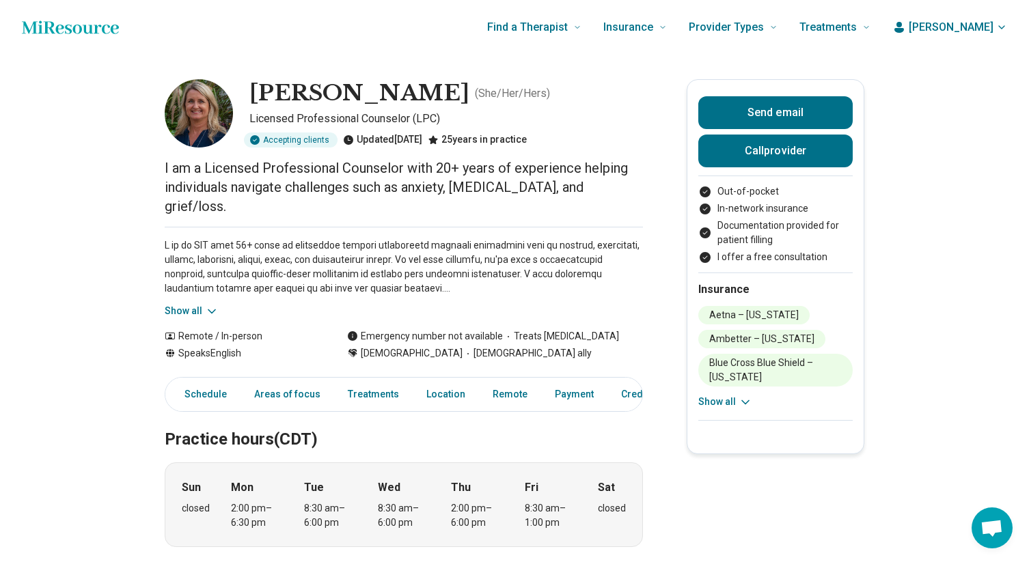
scroll to position [1, 0]
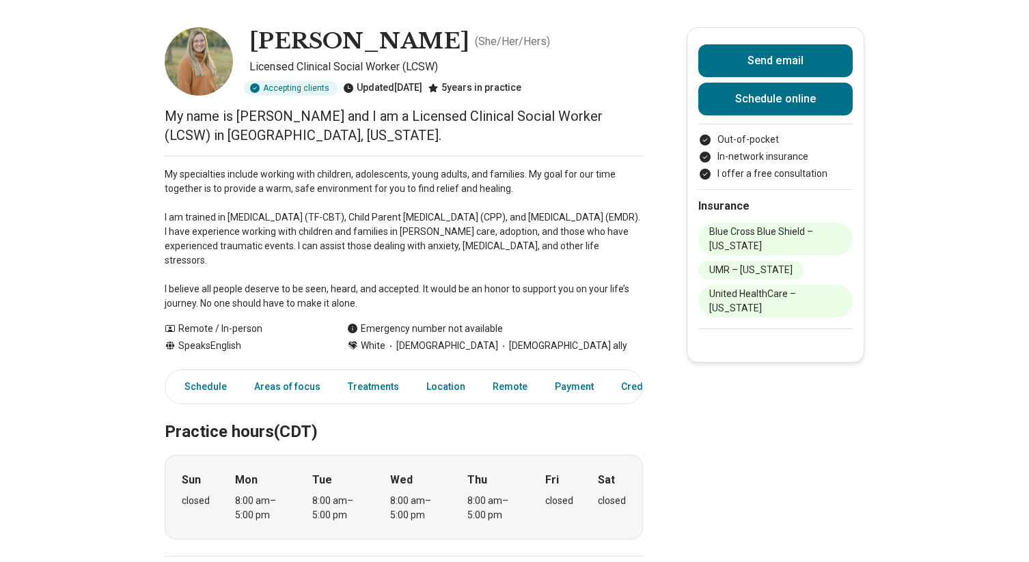
scroll to position [56, 0]
